Goal: Register for event/course

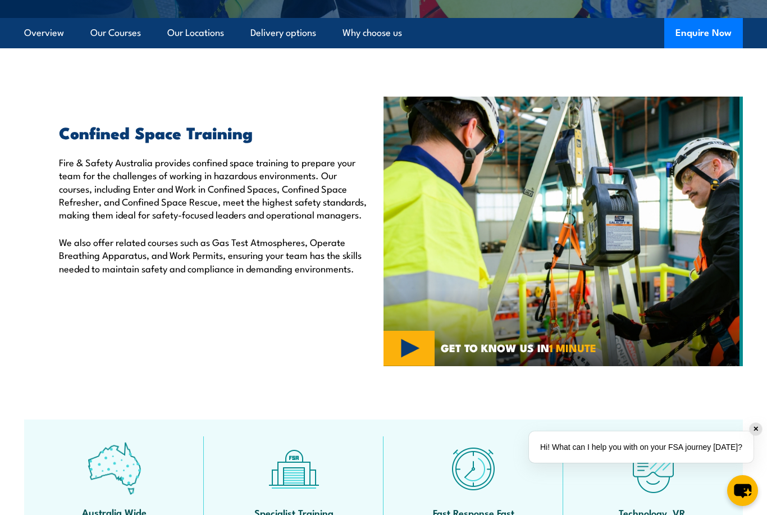
scroll to position [273, 0]
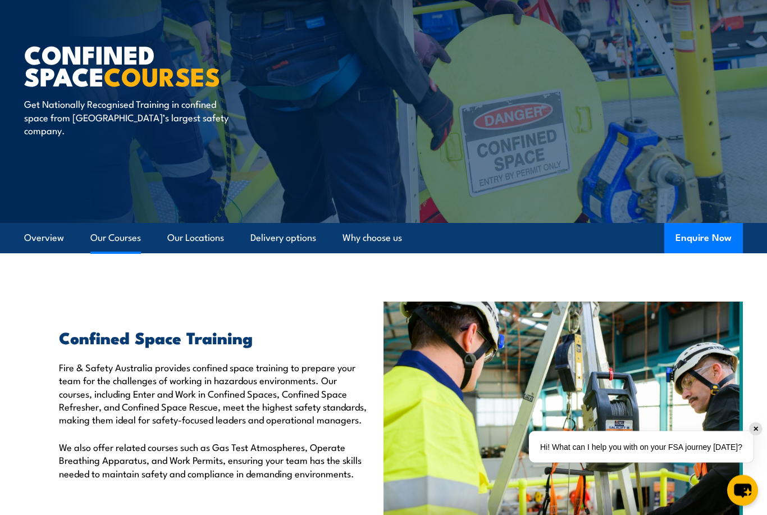
click at [127, 232] on link "Our Courses" at bounding box center [115, 238] width 51 height 30
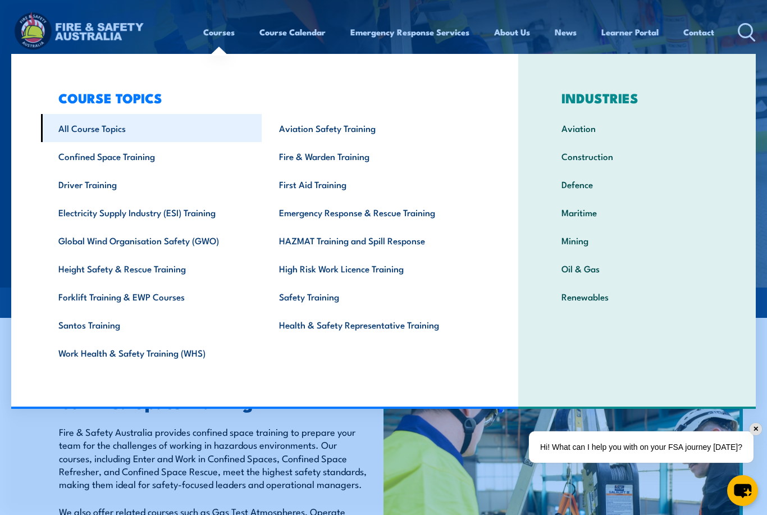
click at [106, 123] on link "All Course Topics" at bounding box center [151, 128] width 221 height 28
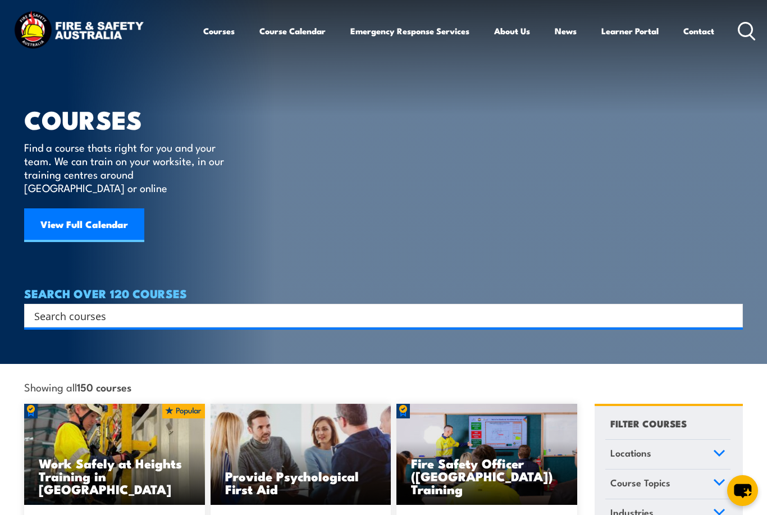
click at [162, 307] on input "Search input" at bounding box center [376, 315] width 684 height 17
type input "F"
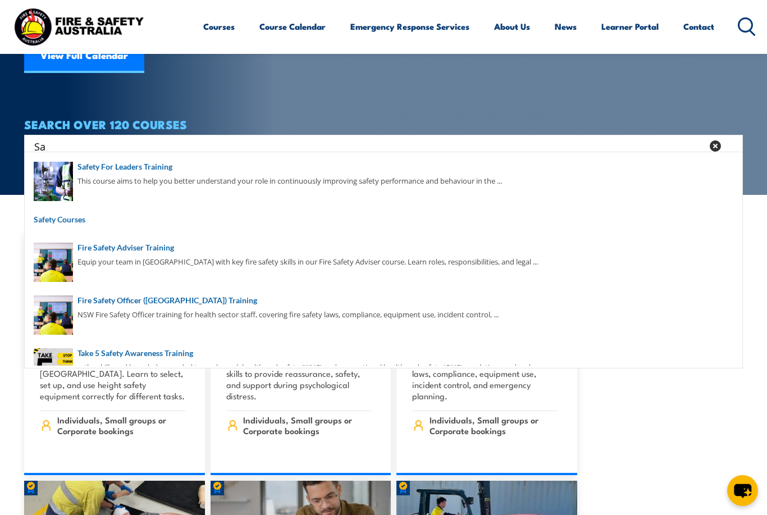
type input "S"
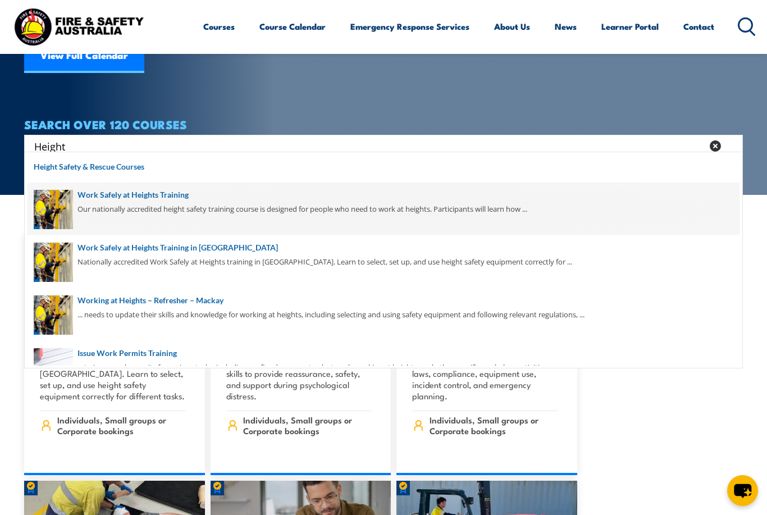
type input "Height"
click at [245, 211] on span at bounding box center [384, 208] width 712 height 53
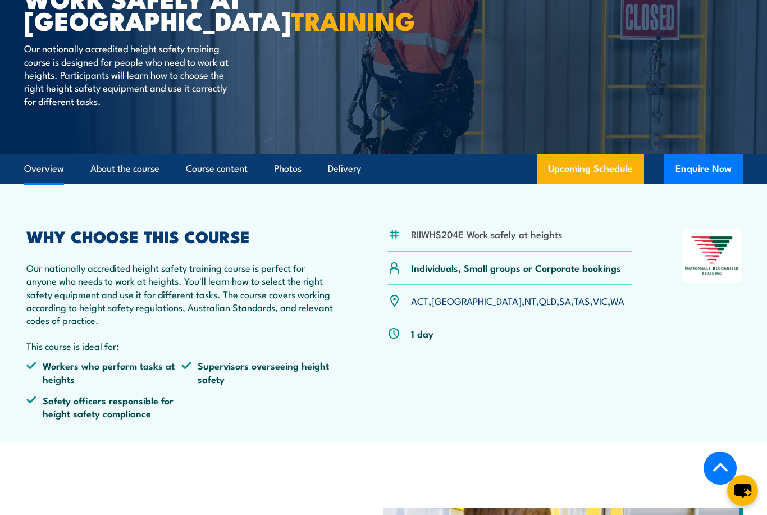
scroll to position [62, 0]
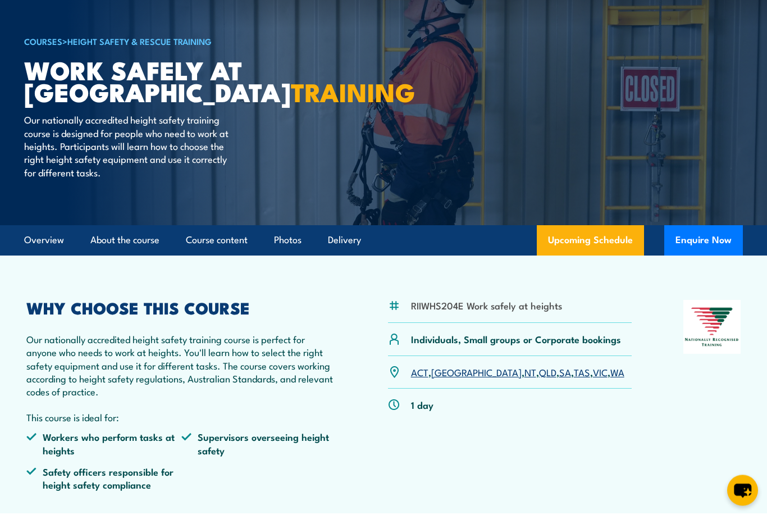
click at [559, 372] on link "SA" at bounding box center [565, 372] width 12 height 13
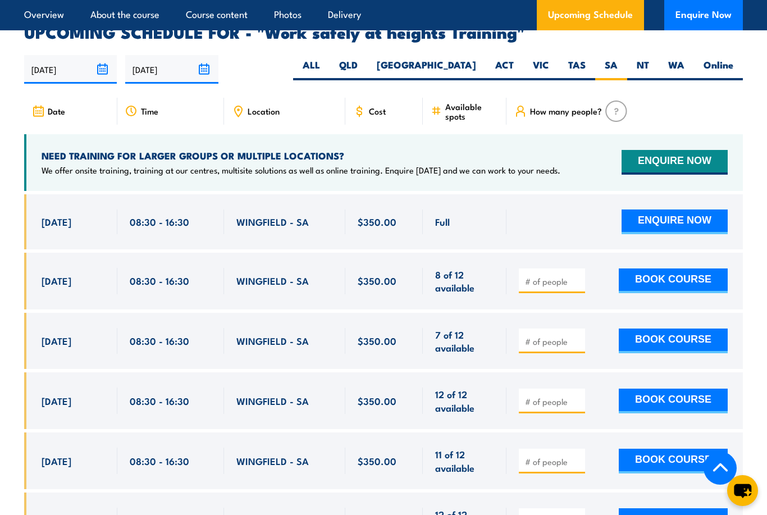
click at [653, 271] on div at bounding box center [624, 281] width 236 height 57
click at [651, 268] on button "BOOK COURSE" at bounding box center [673, 280] width 109 height 25
type input "1"
click at [652, 268] on button "BOOK COURSE" at bounding box center [673, 280] width 109 height 25
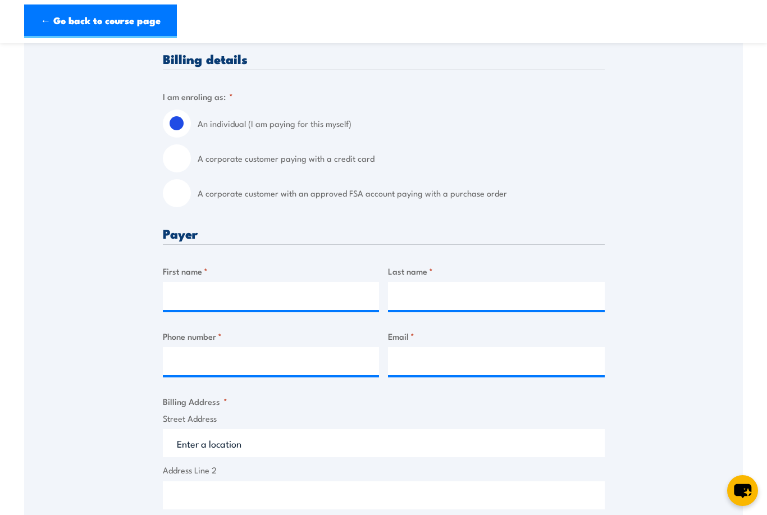
scroll to position [271, 0]
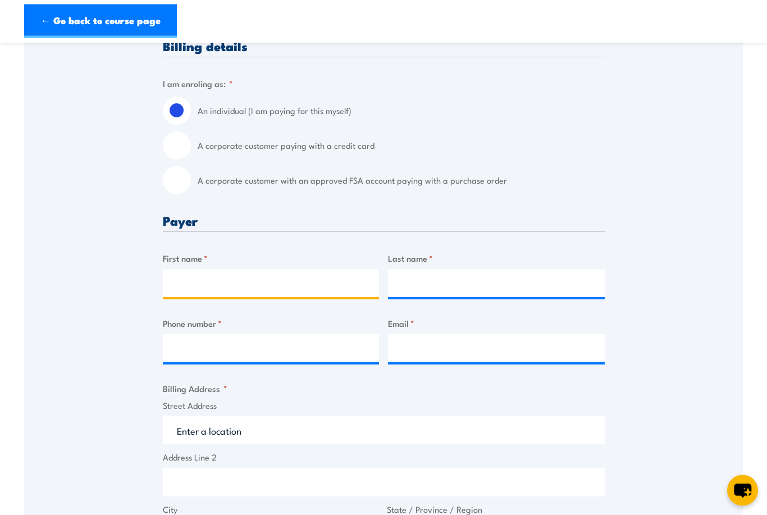
click at [280, 273] on input "First name *" at bounding box center [271, 284] width 217 height 28
type input "John"
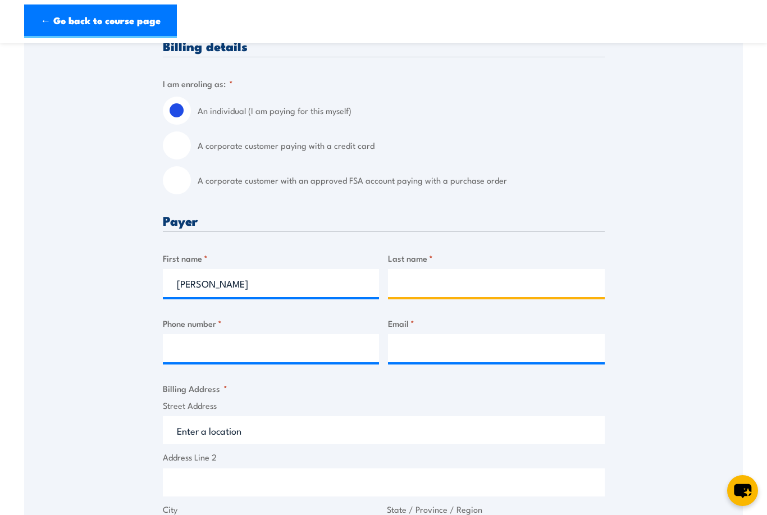
click at [413, 289] on input "Last name *" at bounding box center [496, 283] width 217 height 28
type input "Ikidi"
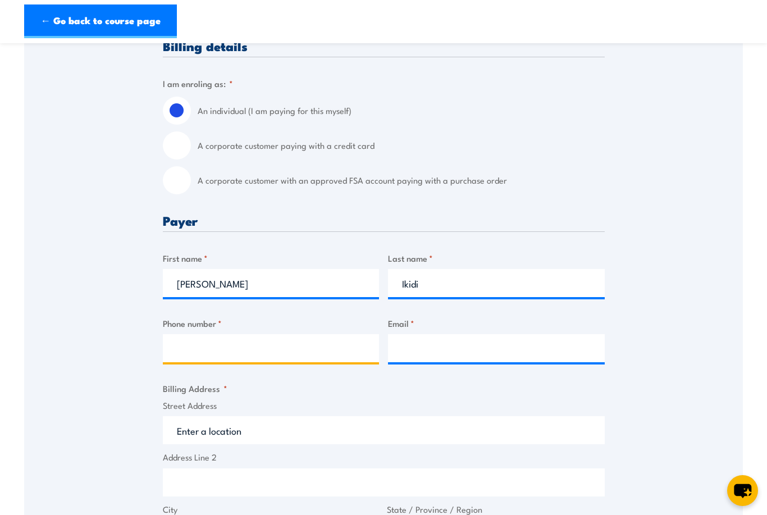
click at [291, 344] on input "Phone number *" at bounding box center [271, 348] width 217 height 28
type input "0402571149"
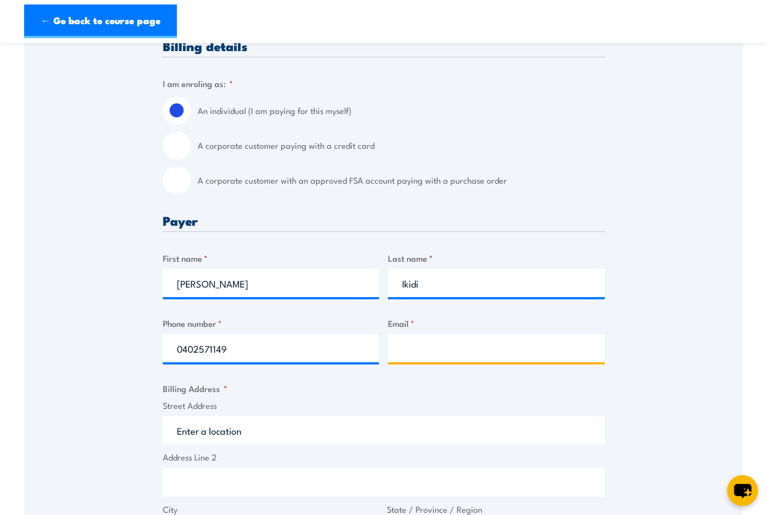
click at [417, 346] on input "Email *" at bounding box center [496, 348] width 217 height 28
type input "John.ikidi@outlook.com"
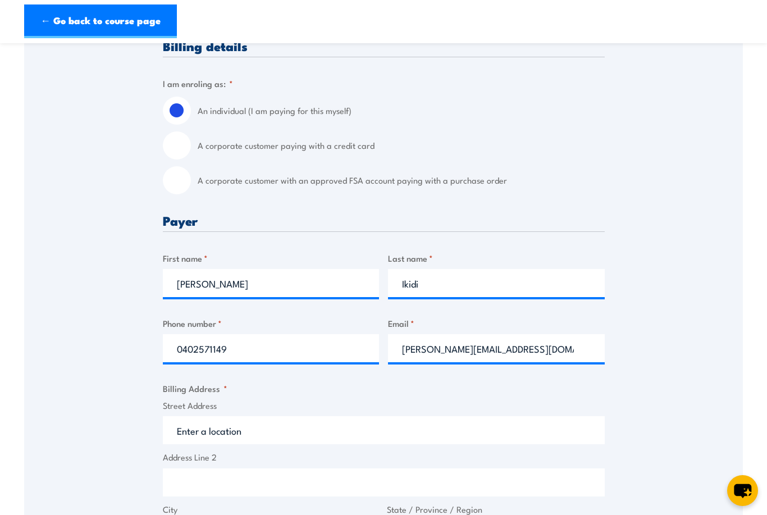
click at [322, 443] on div "Street Address Address Line 2 City State / Province / Region ZIP / Postal Code …" at bounding box center [383, 500] width 449 height 202
click at [316, 436] on input "Street Address" at bounding box center [384, 430] width 442 height 28
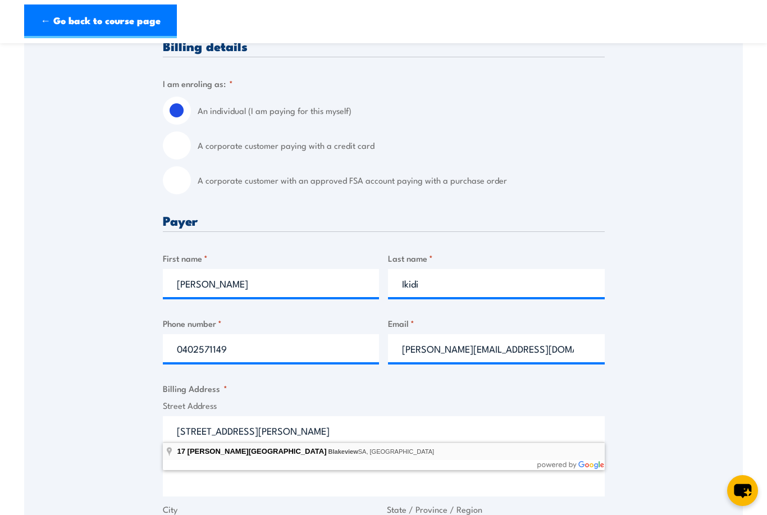
type input "17 Darryl Street, Blakeview SA, Australia"
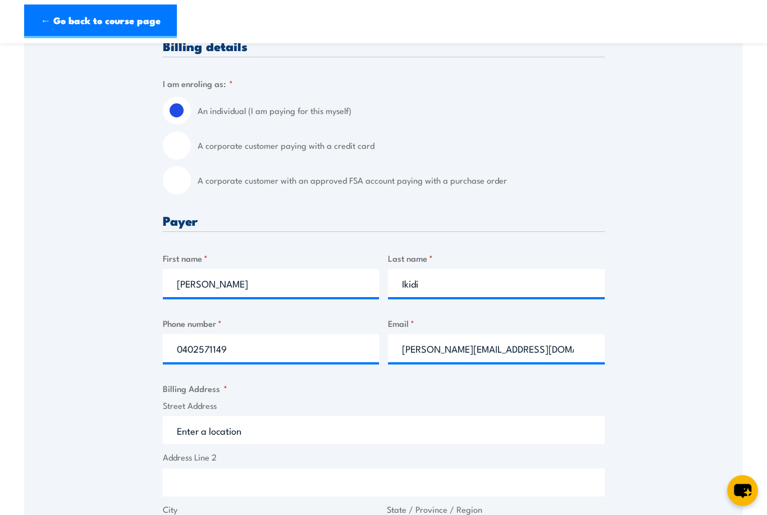
type input "17 Darryl St"
type input "Blakeview"
type input "[GEOGRAPHIC_DATA]"
type input "5114"
select select "Australia"
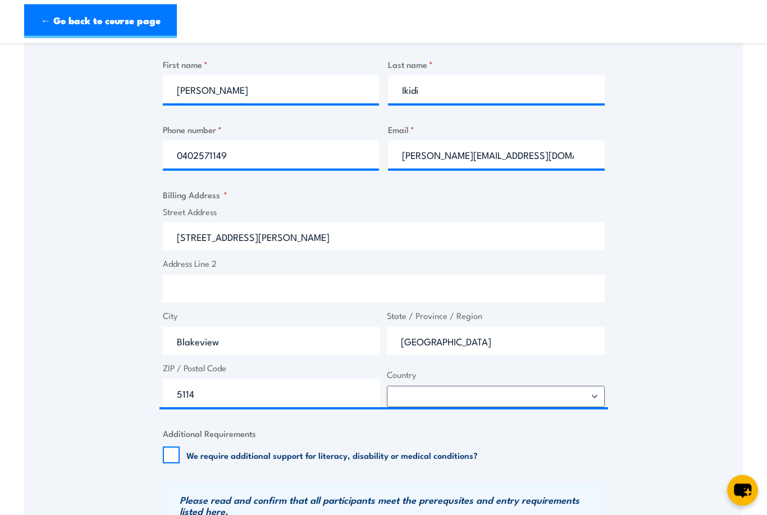
scroll to position [491, 0]
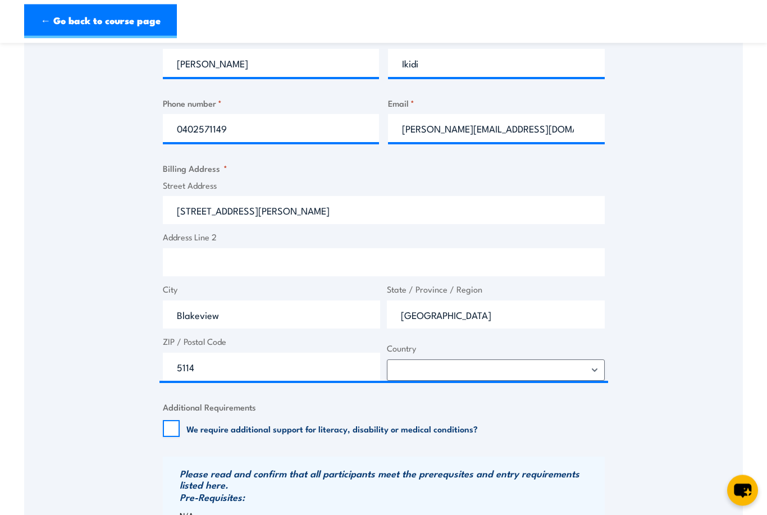
click at [166, 425] on input "We require additional support for literacy, disability or medical conditions?" at bounding box center [171, 429] width 17 height 17
click at [166, 425] on input "We require additional support for literacy, disability or medical conditions?" at bounding box center [171, 428] width 17 height 17
checkbox input "false"
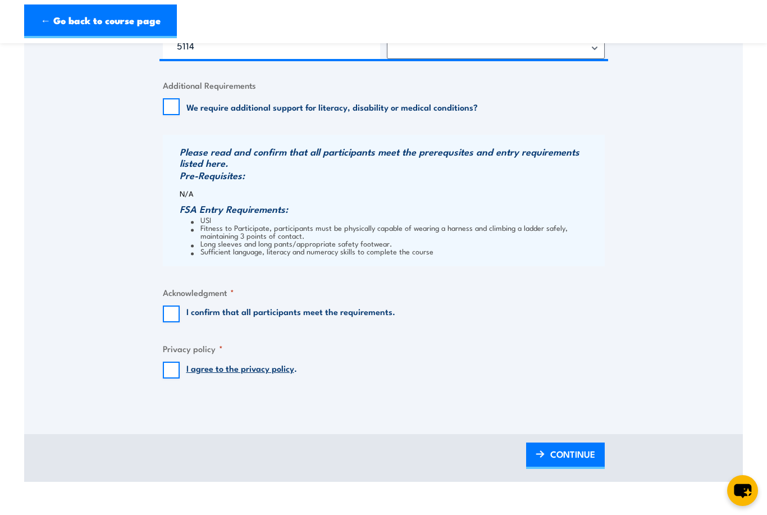
scroll to position [819, 0]
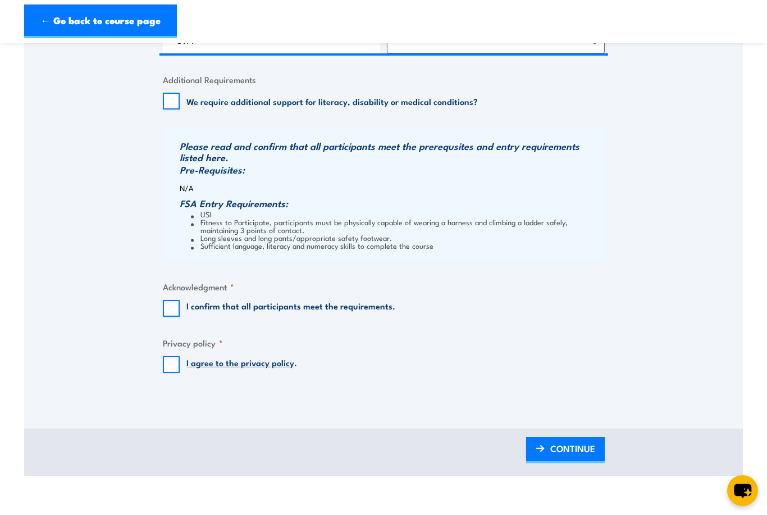
click at [177, 303] on input "I confirm that all participants meet the requirements." at bounding box center [171, 308] width 17 height 17
checkbox input "true"
click at [177, 360] on input "I agree to the privacy policy ." at bounding box center [171, 364] width 17 height 17
checkbox input "true"
click at [565, 437] on span "CONTINUE" at bounding box center [572, 448] width 45 height 30
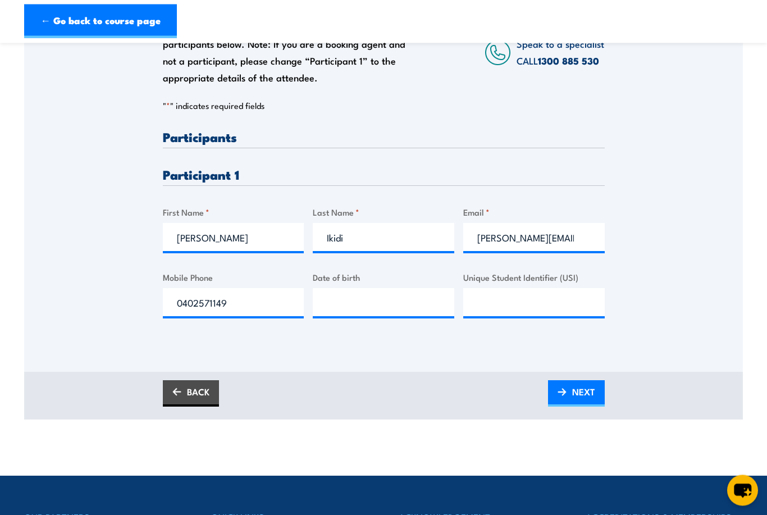
scroll to position [253, 0]
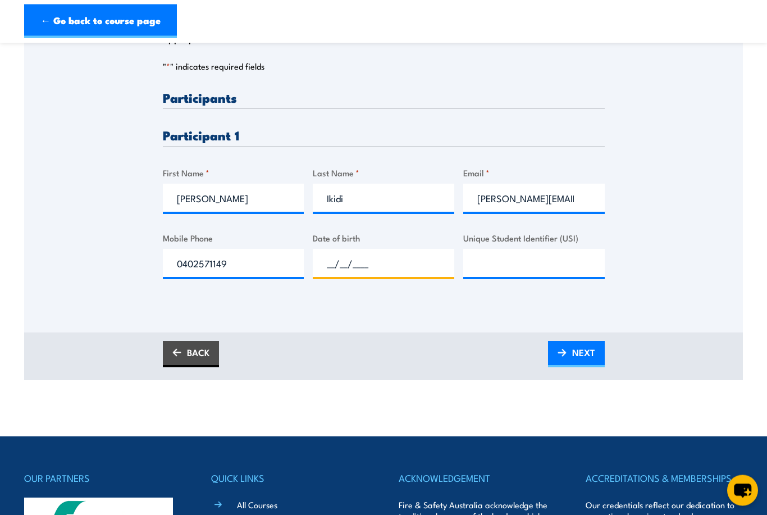
click at [414, 264] on input "__/__/____" at bounding box center [384, 263] width 142 height 28
type input "06/06/1987"
click at [556, 270] on input "Unique Student Identifier (USI)" at bounding box center [534, 263] width 142 height 28
type input "9N4NKHM5PZ"
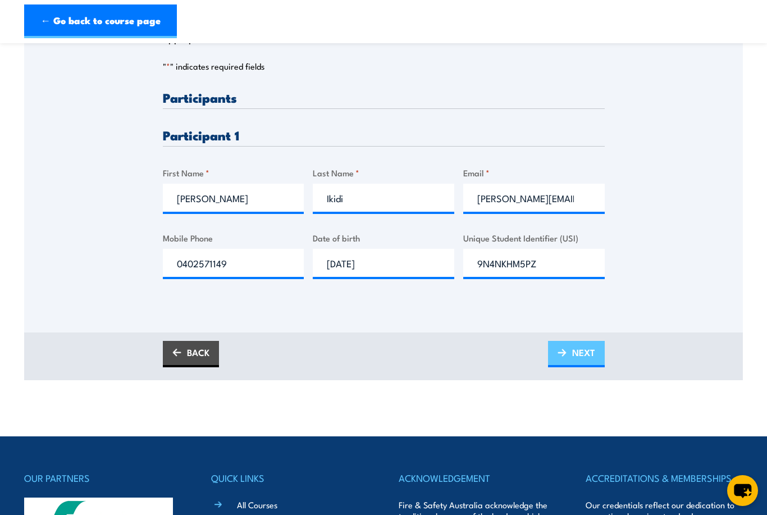
click at [569, 352] on link "NEXT" at bounding box center [576, 354] width 57 height 26
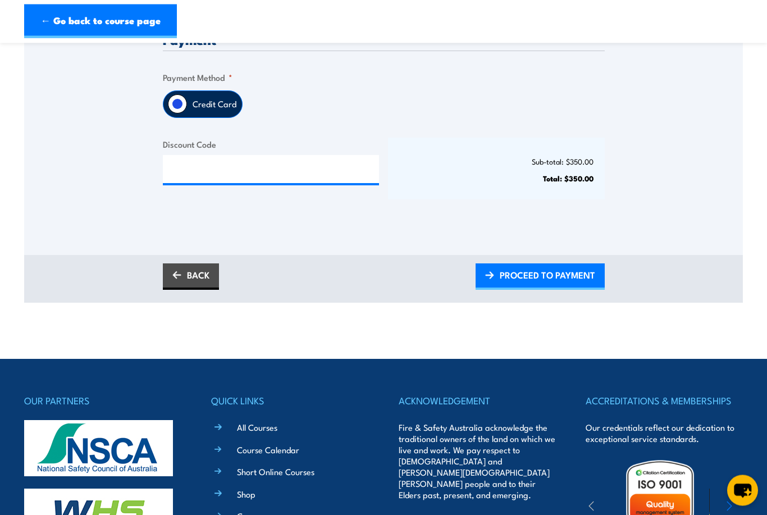
scroll to position [316, 0]
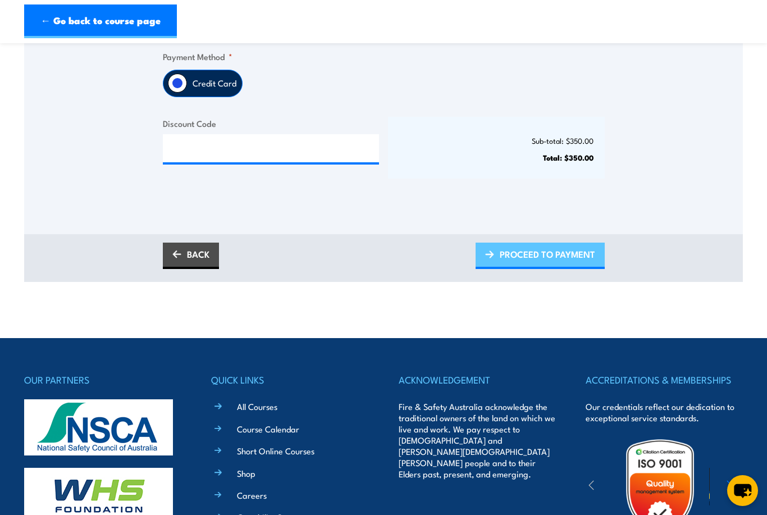
click at [527, 255] on span "PROCEED TO PAYMENT" at bounding box center [547, 254] width 95 height 30
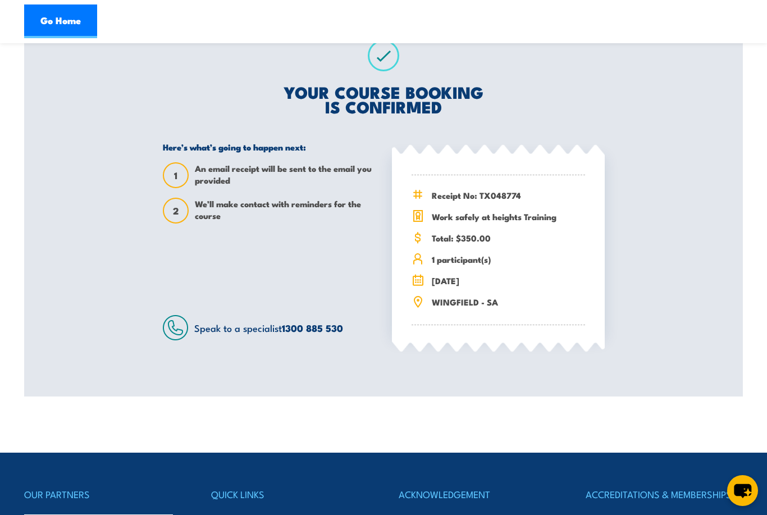
scroll to position [191, 0]
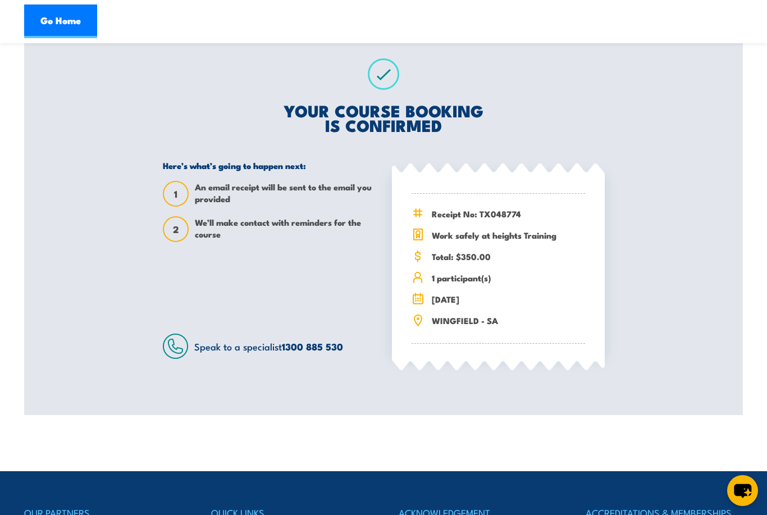
click at [417, 300] on icon at bounding box center [418, 299] width 12 height 12
click at [54, 27] on link "Go Home" at bounding box center [60, 21] width 73 height 34
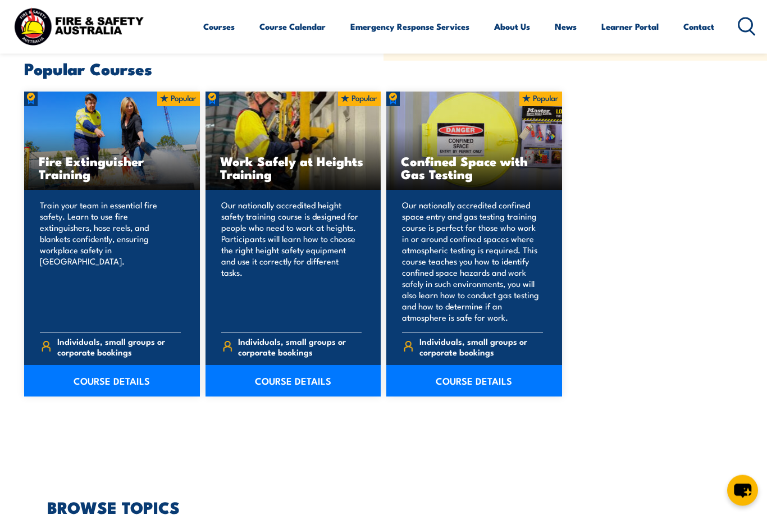
scroll to position [762, 0]
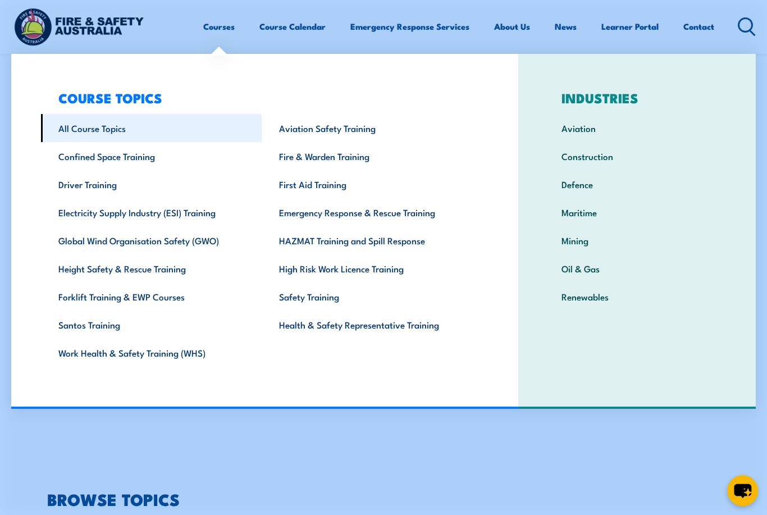
click at [120, 136] on link "All Course Topics" at bounding box center [151, 128] width 221 height 28
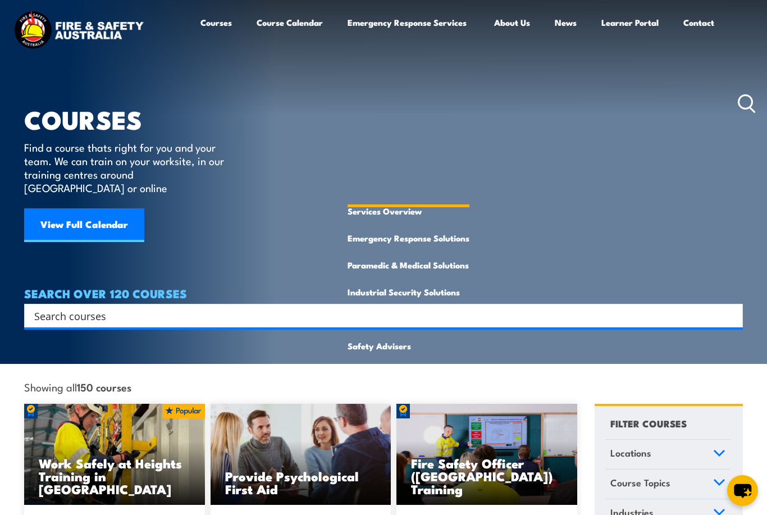
click at [415, 26] on link "Emergency Response Services" at bounding box center [409, 103] width 122 height 189
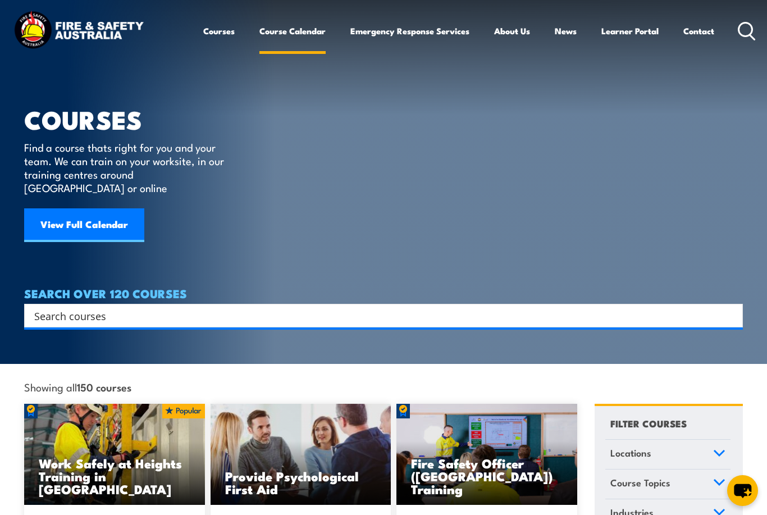
click at [299, 38] on link "Course Calendar" at bounding box center [292, 30] width 66 height 27
click at [213, 36] on link "Courses" at bounding box center [218, 30] width 31 height 27
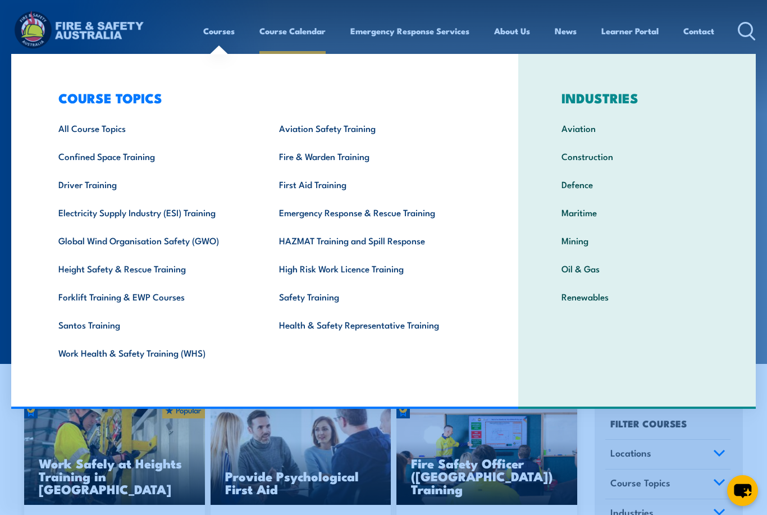
click at [281, 38] on link "Course Calendar" at bounding box center [292, 30] width 66 height 27
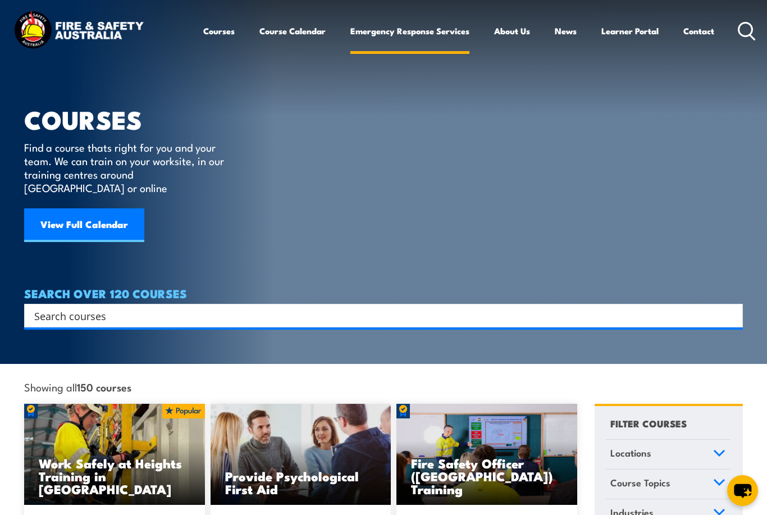
click at [386, 38] on link "Emergency Response Services" at bounding box center [409, 30] width 119 height 27
click at [304, 36] on link "Course Calendar" at bounding box center [292, 30] width 66 height 27
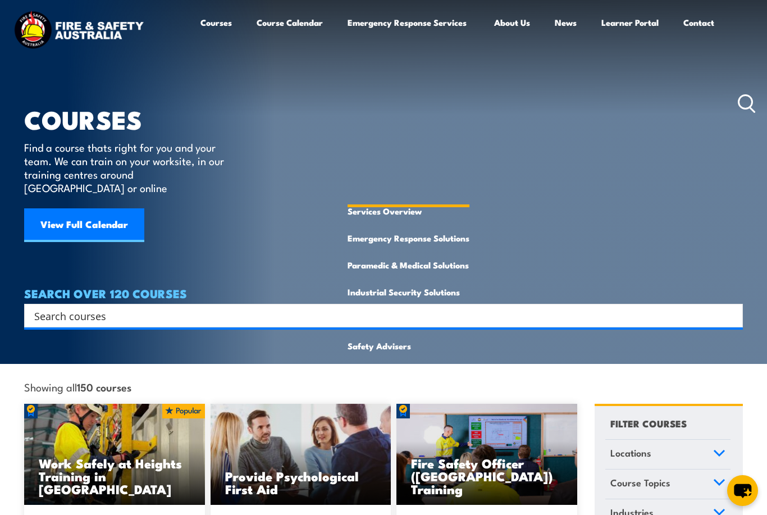
click at [396, 38] on link "Emergency Response Services" at bounding box center [409, 103] width 122 height 189
click at [401, 39] on link "Emergency Response Services" at bounding box center [409, 103] width 122 height 189
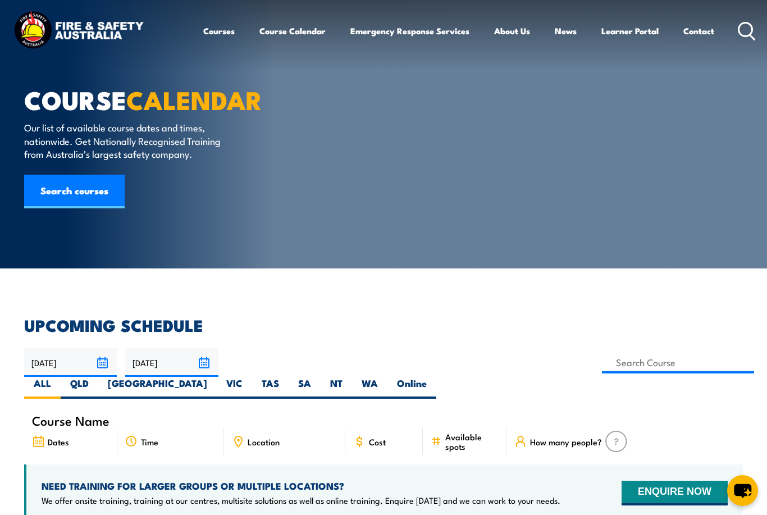
scroll to position [118, 0]
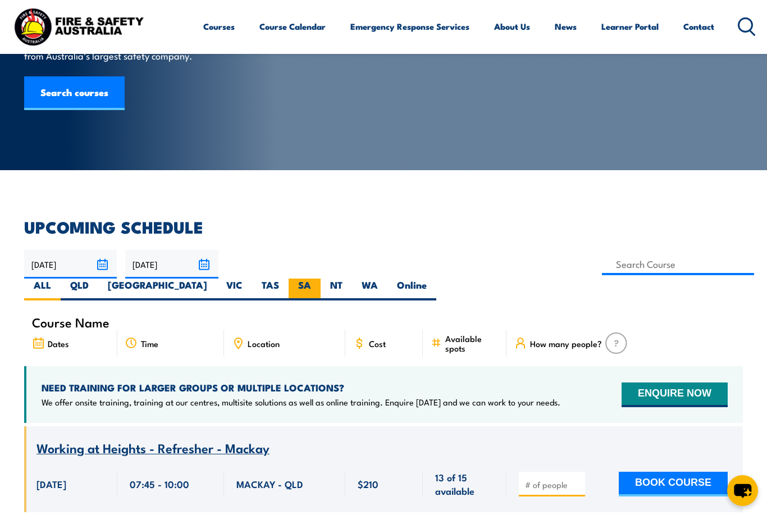
click at [321, 279] on label "SA" at bounding box center [305, 290] width 32 height 22
click at [318, 279] on input "SA" at bounding box center [314, 282] width 7 height 7
radio input "true"
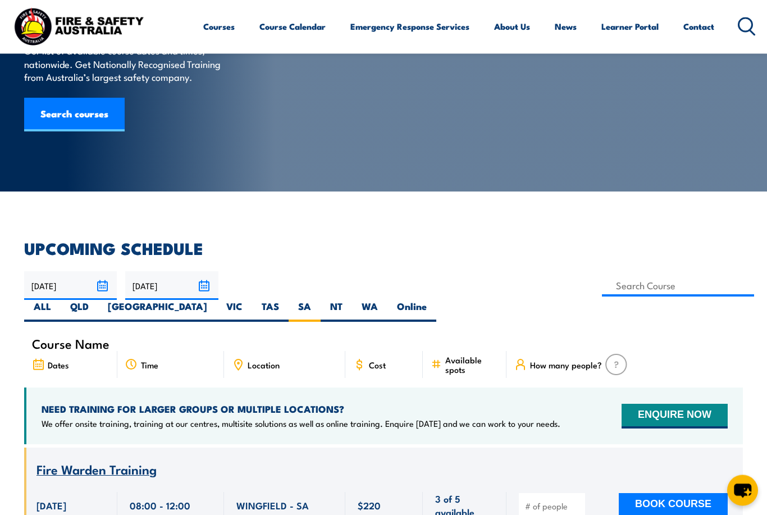
scroll to position [95, 0]
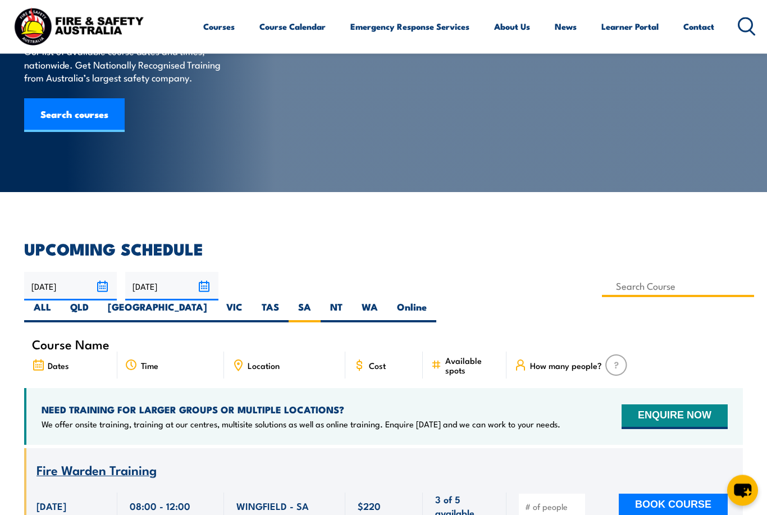
click at [602, 284] on input at bounding box center [678, 287] width 152 height 22
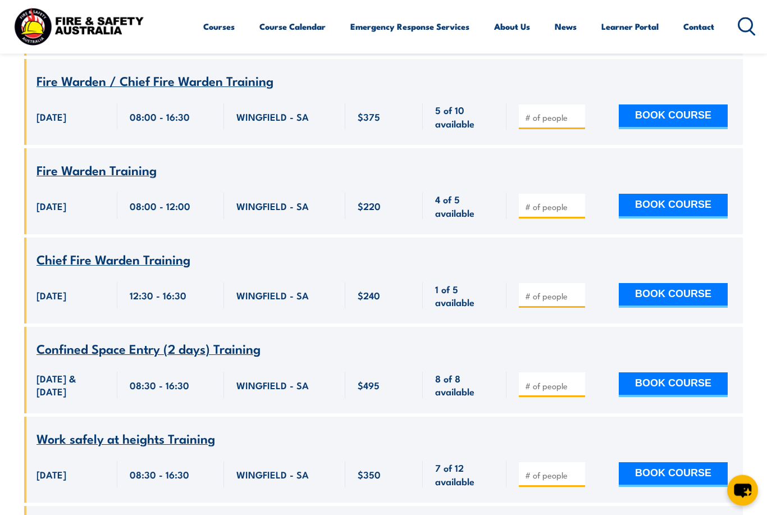
scroll to position [2453, 0]
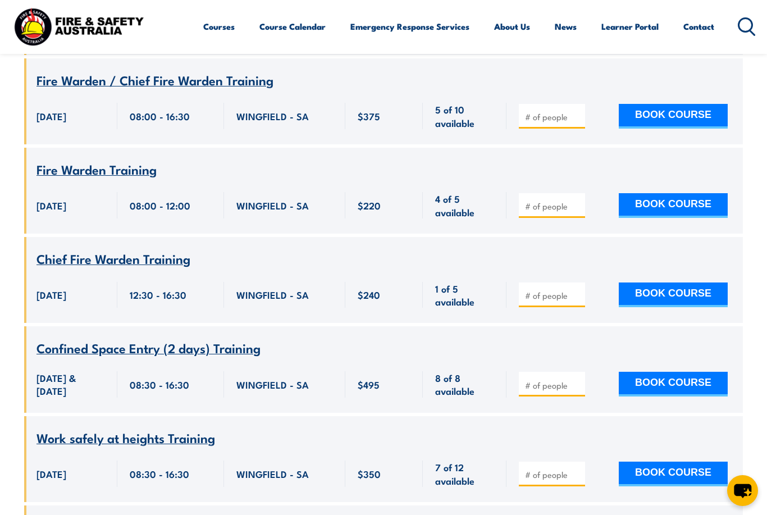
click at [55, 428] on span "Work safely at heights Training" at bounding box center [125, 437] width 179 height 19
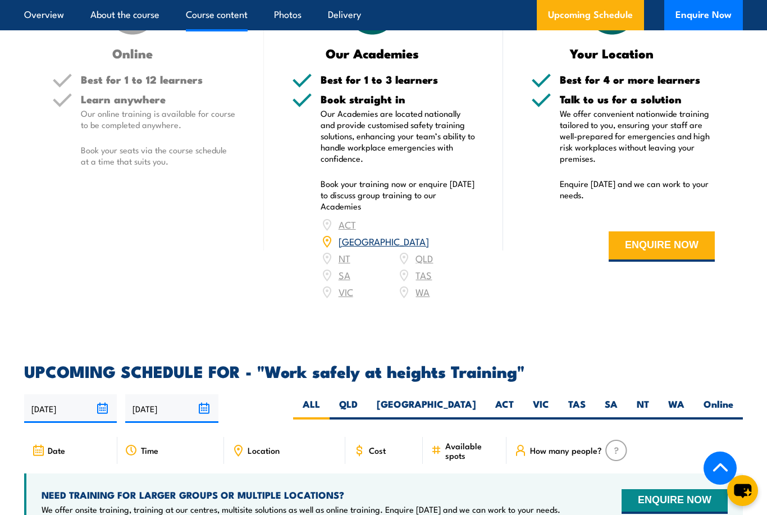
scroll to position [1076, 0]
